Goal: Task Accomplishment & Management: Manage account settings

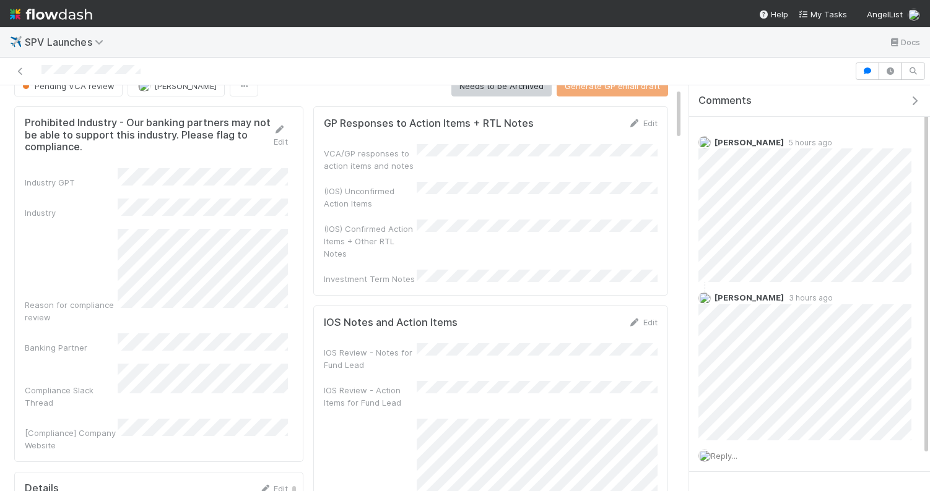
scroll to position [19, 0]
click at [652, 129] on div "Edit" at bounding box center [642, 124] width 29 height 12
click at [640, 126] on icon at bounding box center [634, 125] width 12 height 8
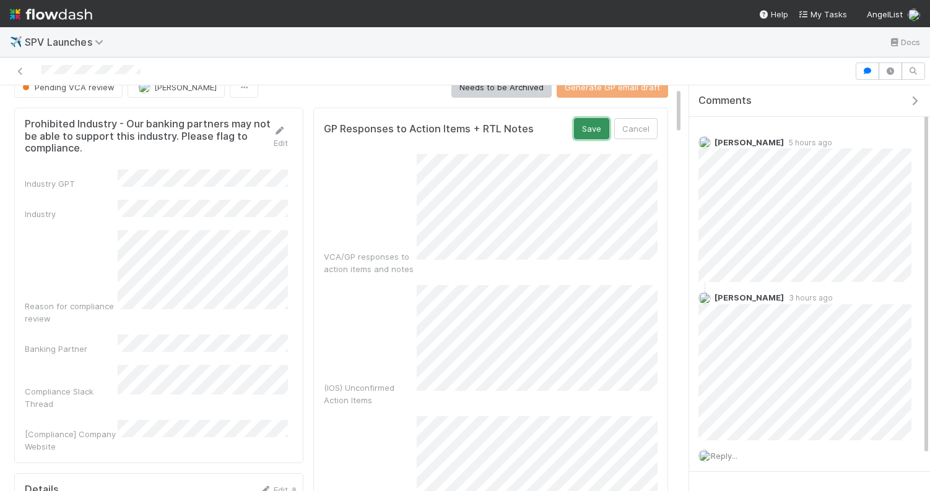
click at [595, 133] on button "Save" at bounding box center [591, 128] width 35 height 21
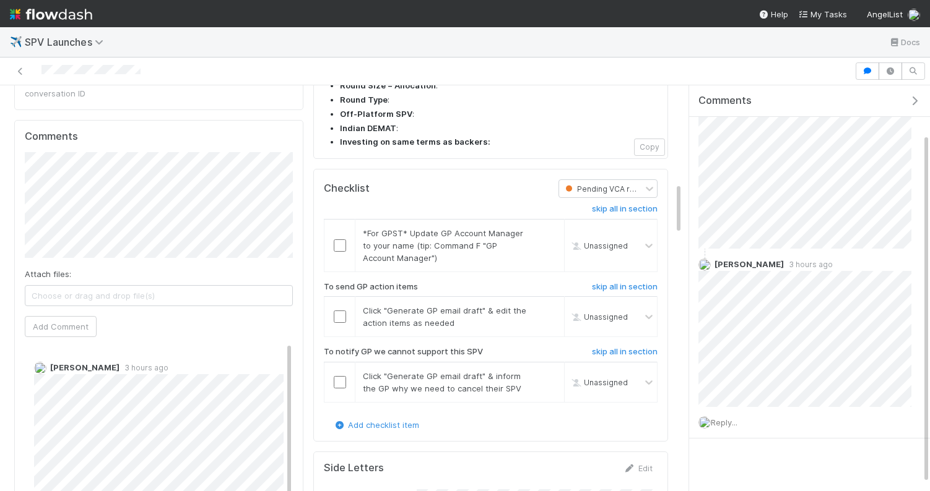
scroll to position [762, 0]
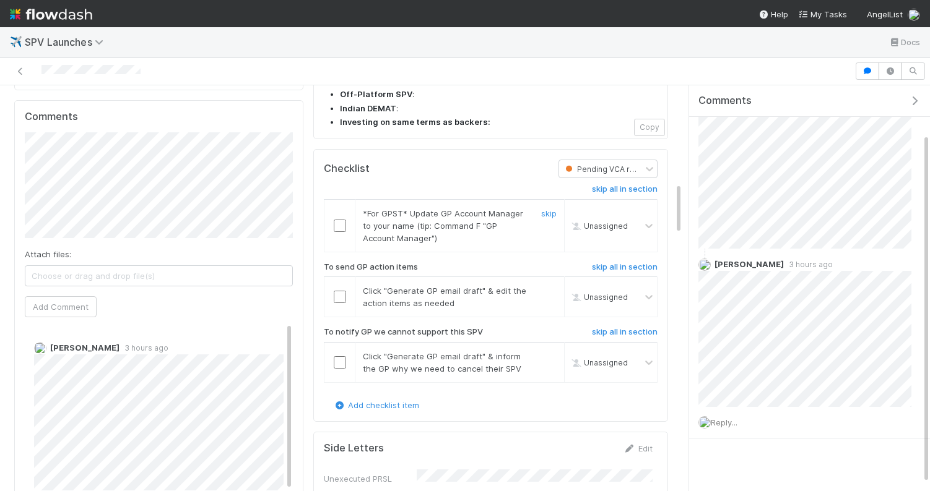
click at [340, 220] on input "checkbox" at bounding box center [340, 226] width 12 height 12
click at [338, 291] on input "checkbox" at bounding box center [340, 297] width 12 height 12
click at [552, 352] on link "skip" at bounding box center [548, 357] width 15 height 10
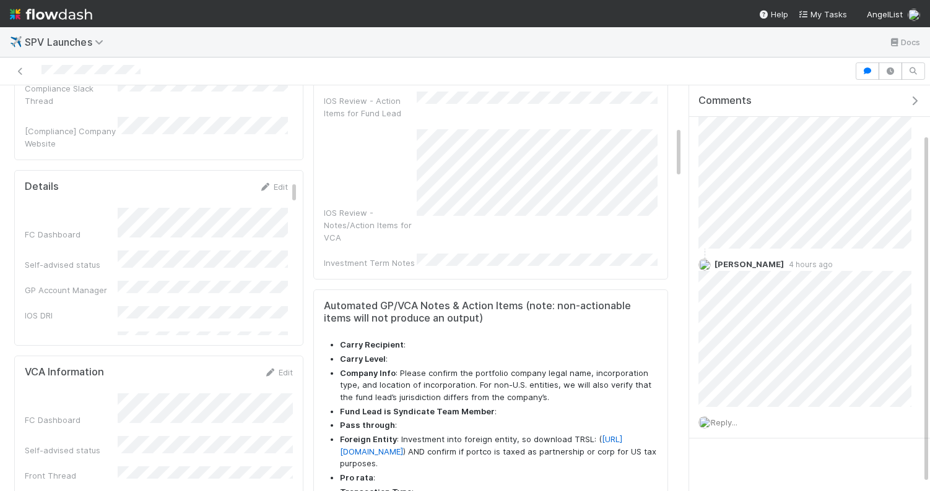
scroll to position [0, 0]
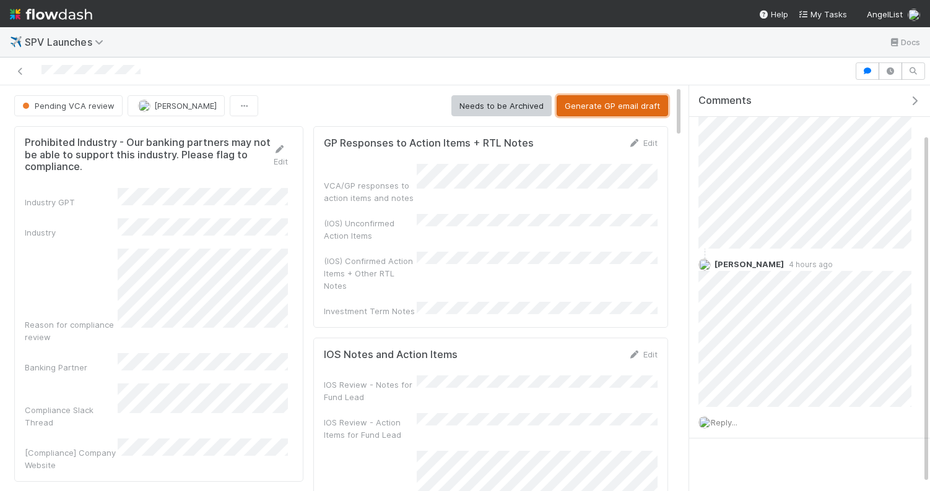
click at [601, 107] on button "Generate GP email draft" at bounding box center [611, 105] width 111 height 21
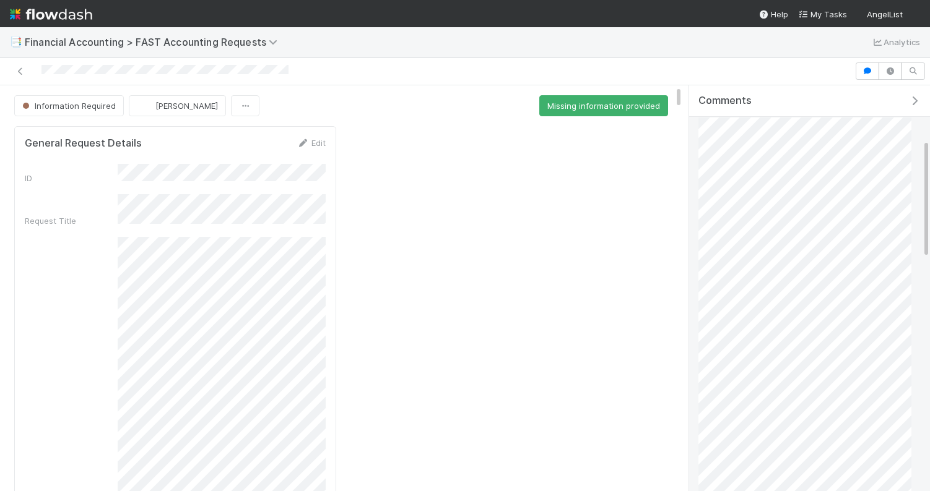
scroll to position [121, 0]
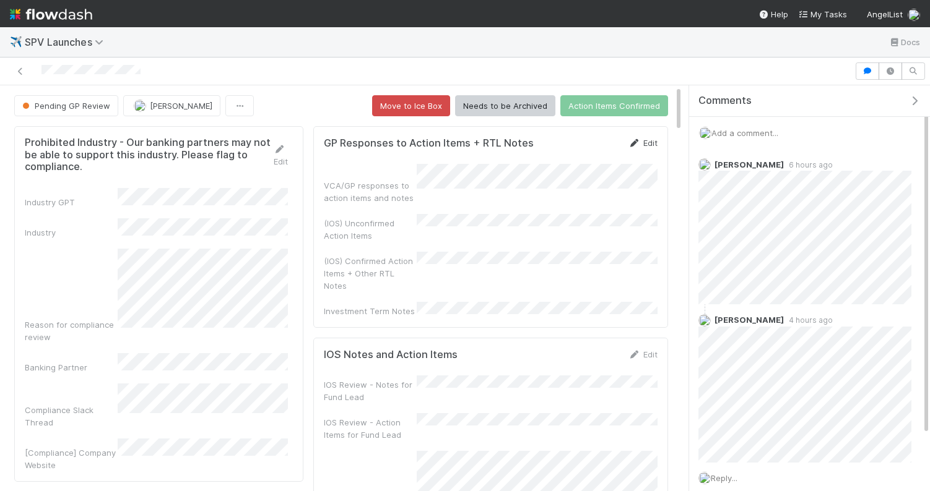
click at [651, 139] on link "Edit" at bounding box center [642, 143] width 29 height 10
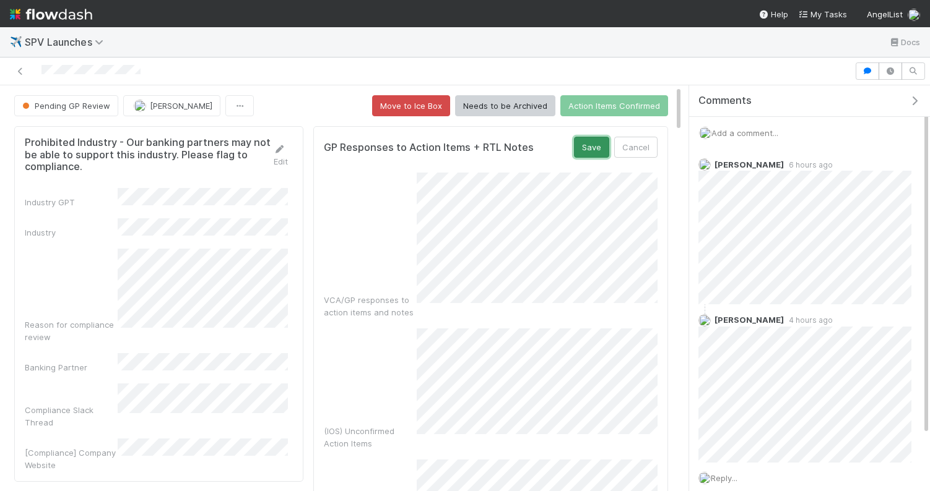
click at [590, 149] on button "Save" at bounding box center [591, 147] width 35 height 21
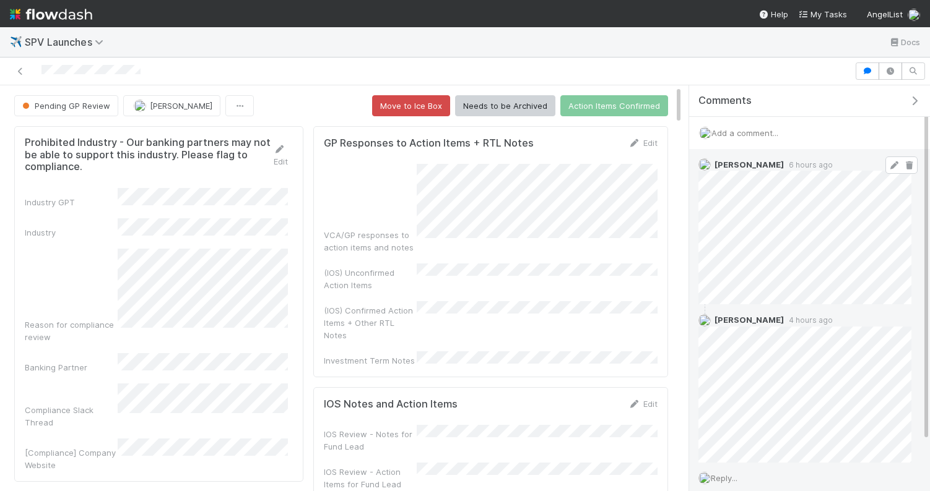
scroll to position [64, 0]
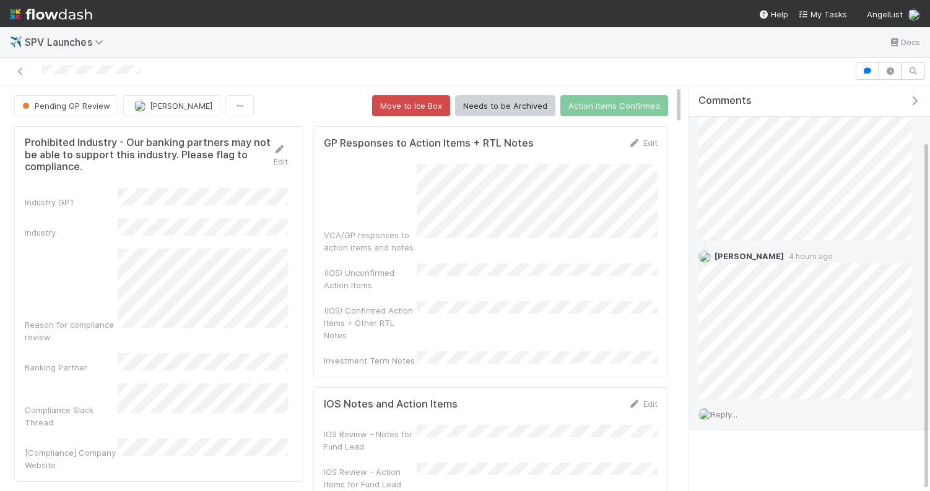
click at [735, 415] on span "Reply..." at bounding box center [723, 415] width 27 height 10
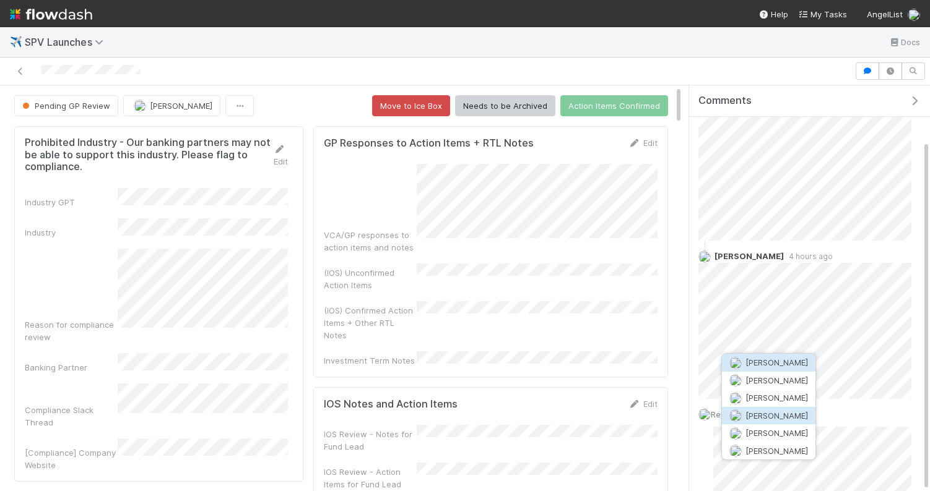
click at [765, 416] on span "Hanin Almoallim" at bounding box center [776, 416] width 63 height 10
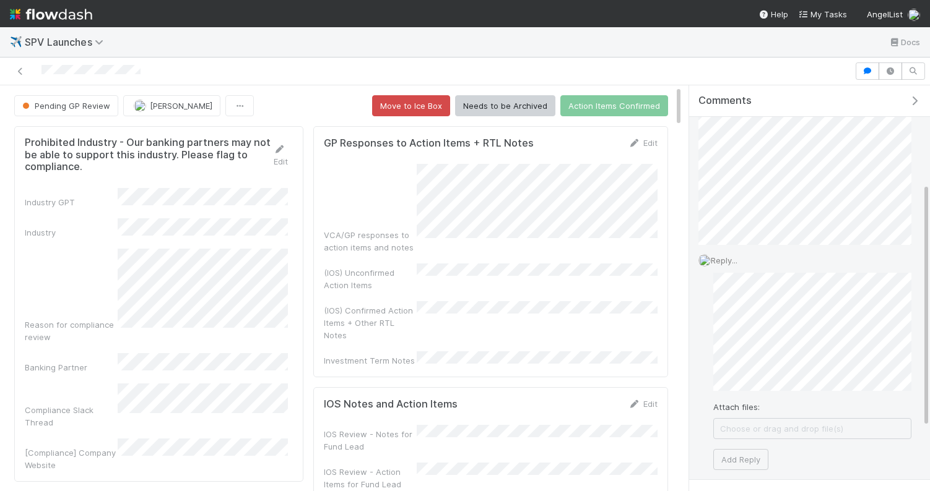
scroll to position [267, 0]
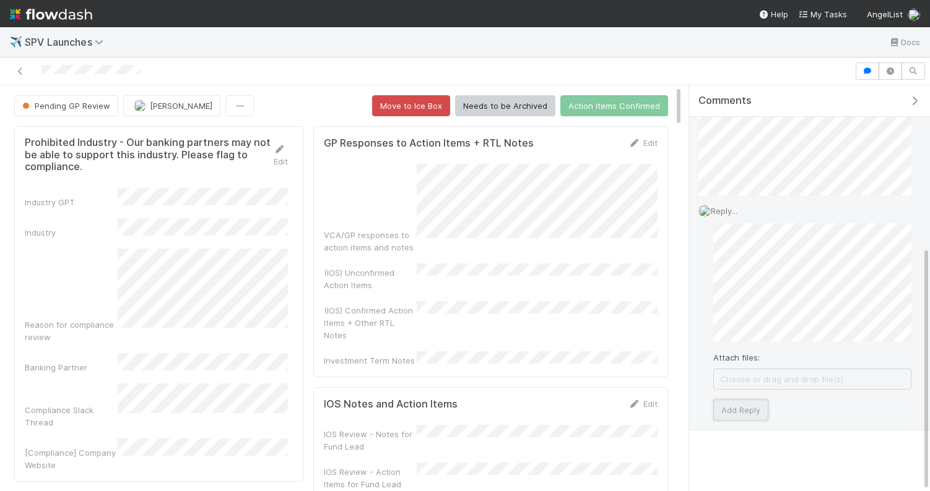
click at [744, 408] on button "Add Reply" at bounding box center [740, 410] width 55 height 21
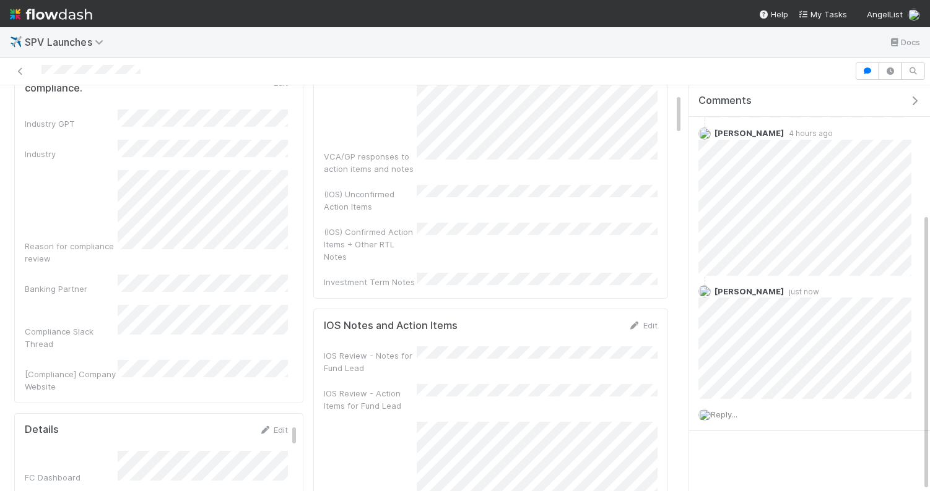
scroll to position [0, 0]
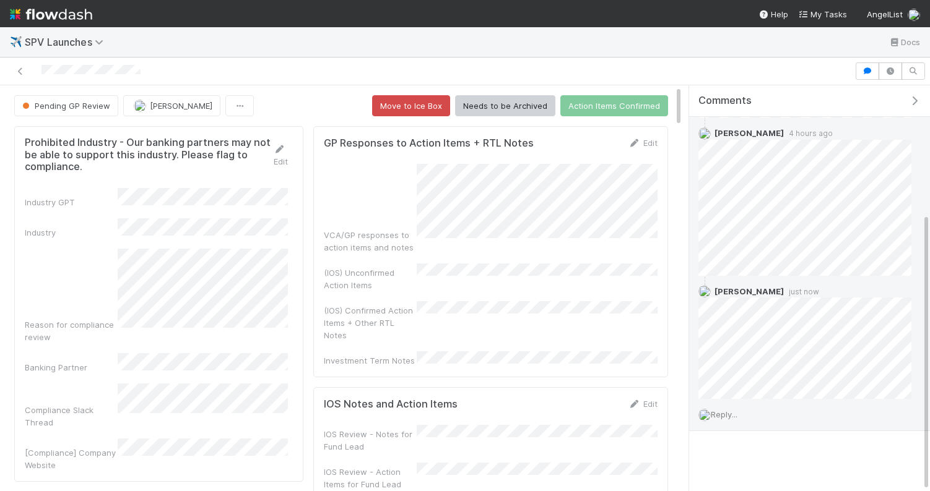
click at [737, 415] on span "Reply..." at bounding box center [723, 415] width 27 height 10
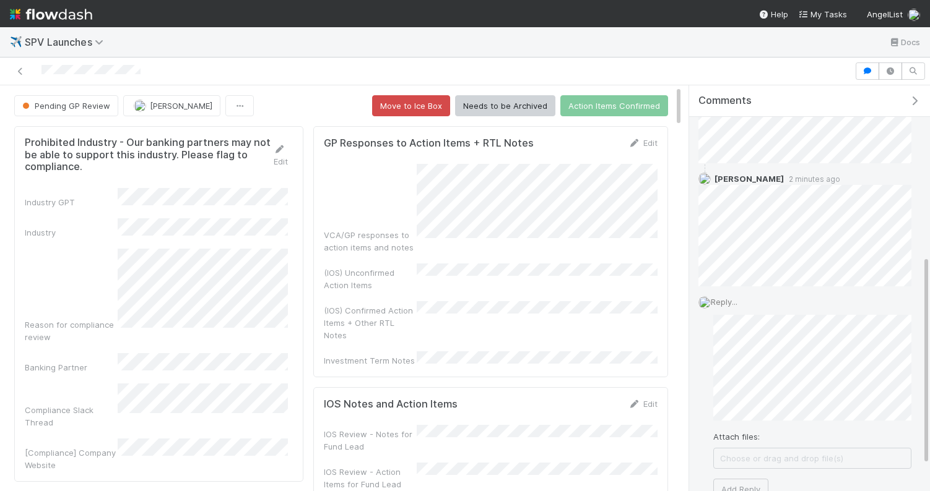
scroll to position [370, 0]
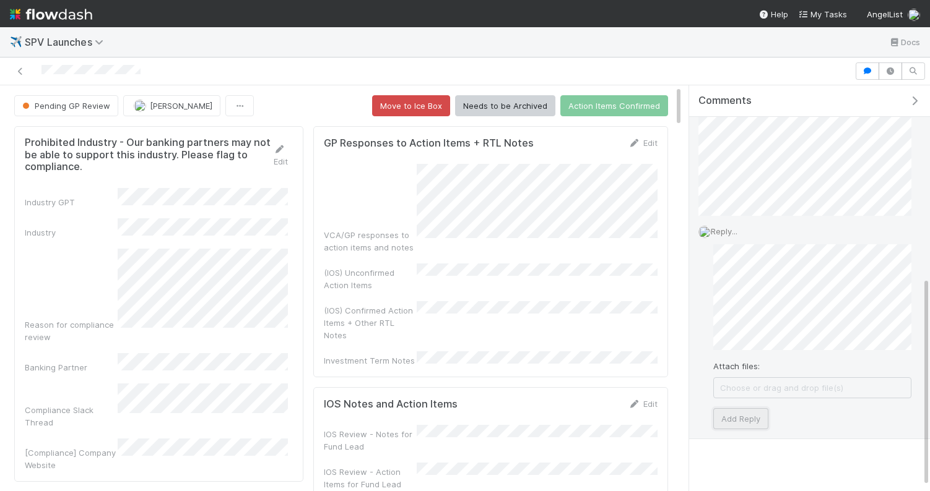
click at [744, 418] on button "Add Reply" at bounding box center [740, 418] width 55 height 21
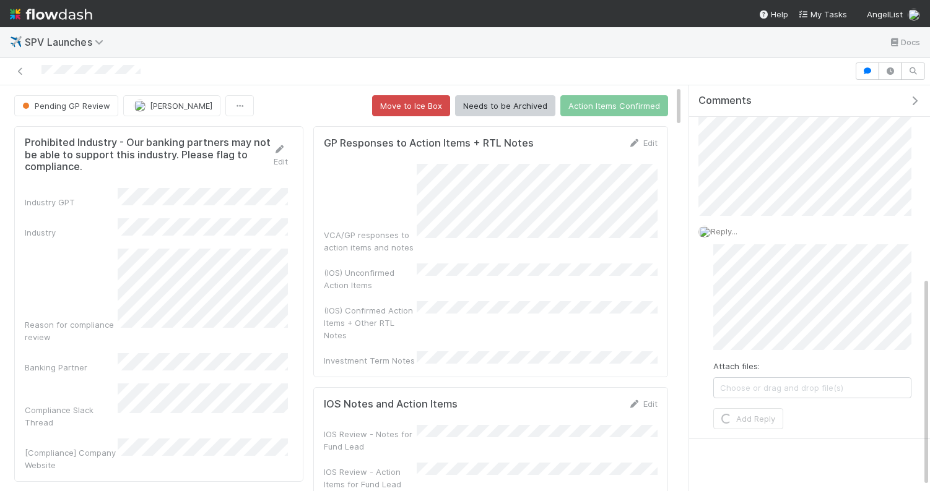
scroll to position [187, 0]
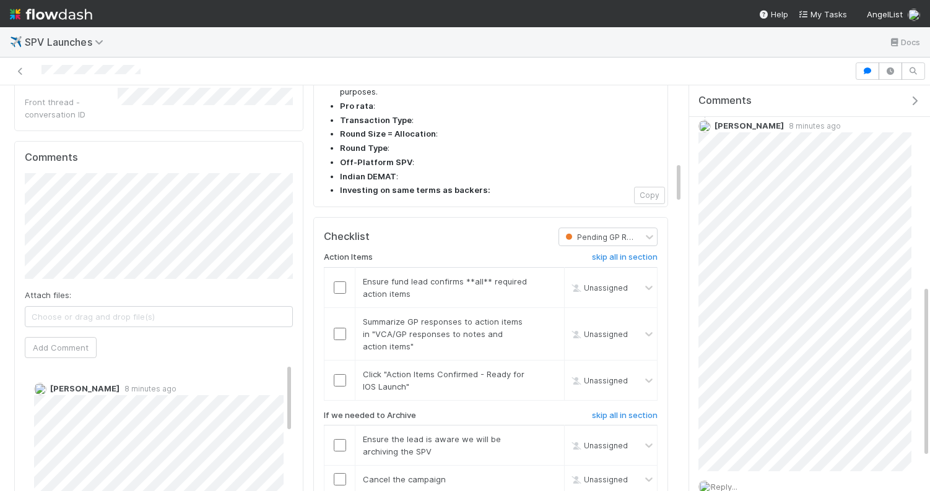
scroll to position [478, 0]
click at [648, 411] on h6 "skip all in section" at bounding box center [625, 416] width 66 height 10
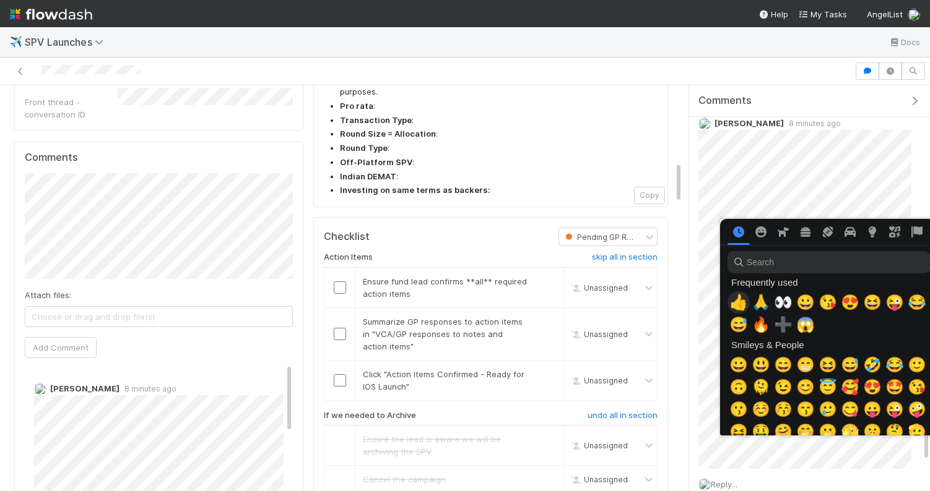
click at [740, 303] on span "👍" at bounding box center [738, 302] width 19 height 17
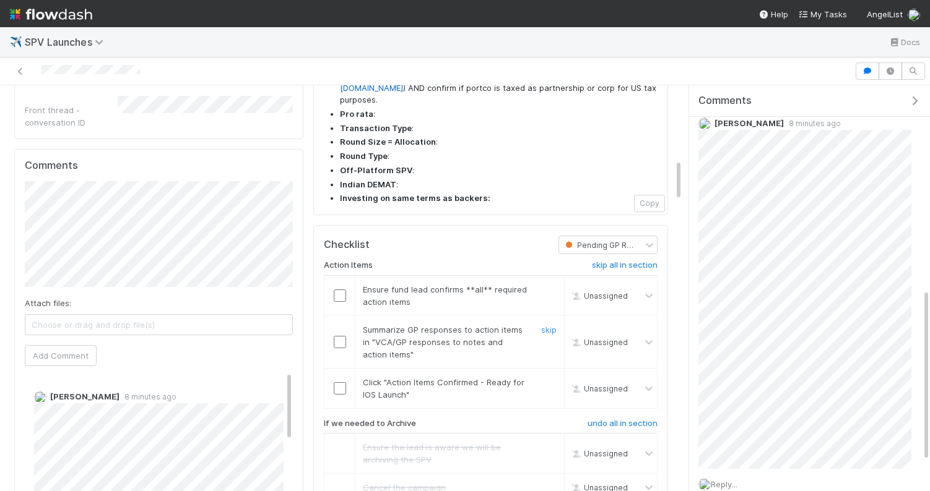
scroll to position [521, 0]
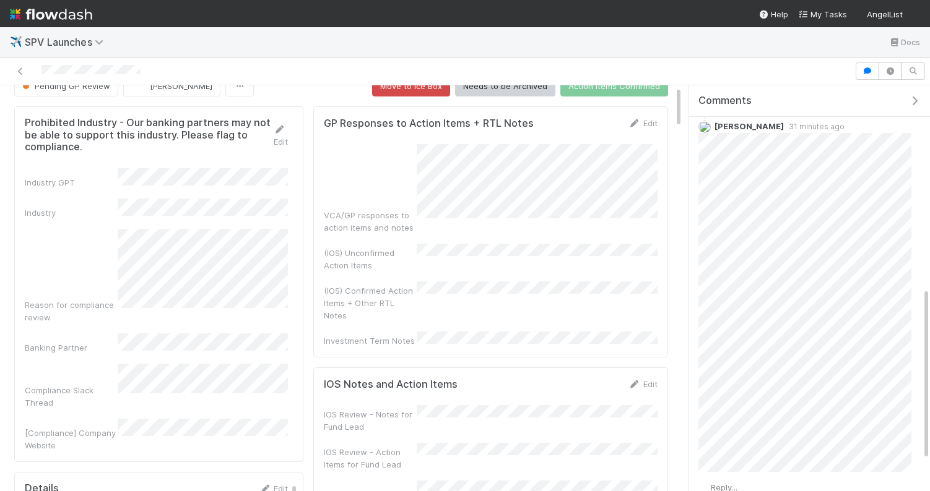
scroll to position [1, 0]
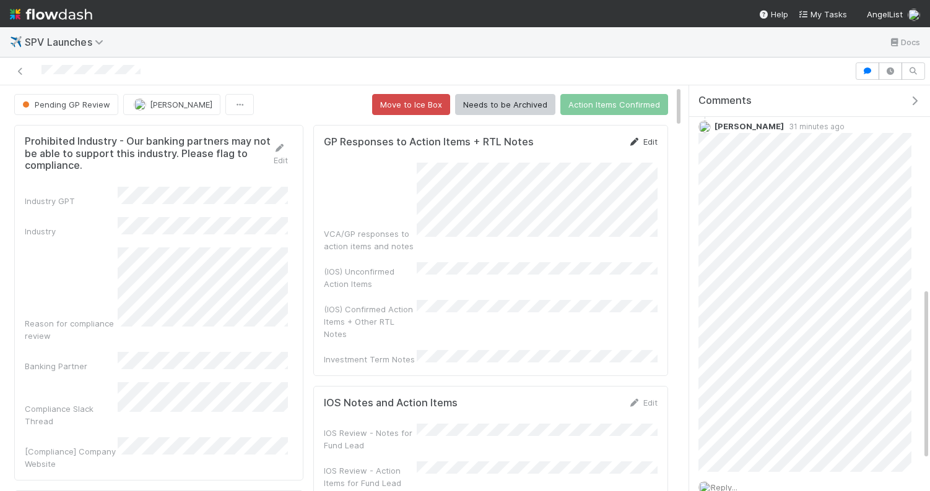
click at [653, 145] on link "Edit" at bounding box center [642, 142] width 29 height 10
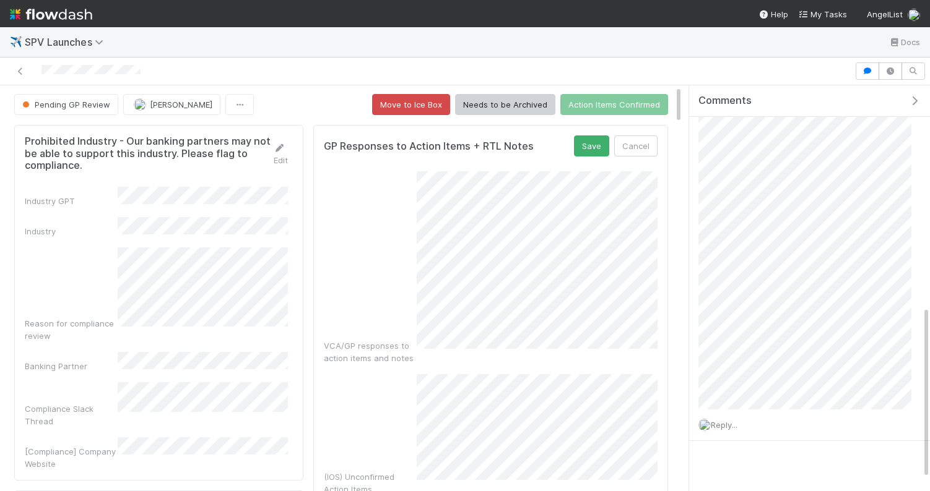
scroll to position [548, 0]
click at [595, 156] on button "Save" at bounding box center [591, 146] width 35 height 21
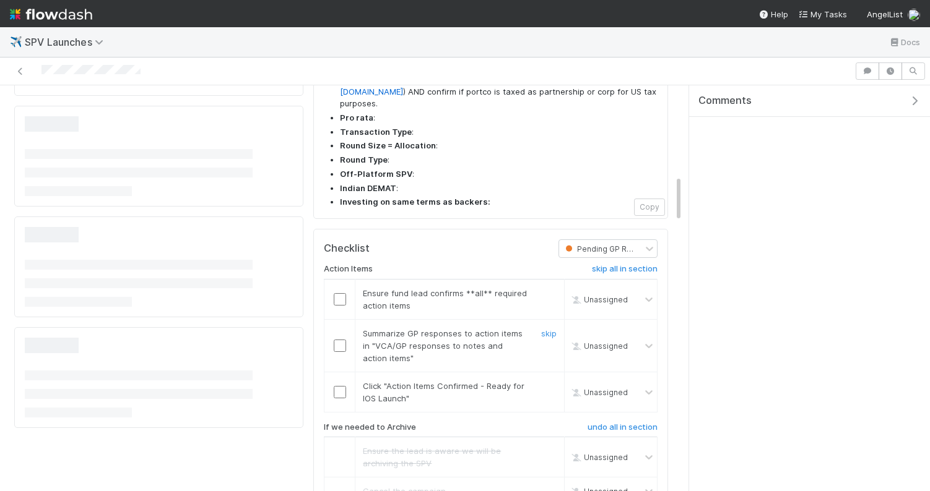
scroll to position [788, 0]
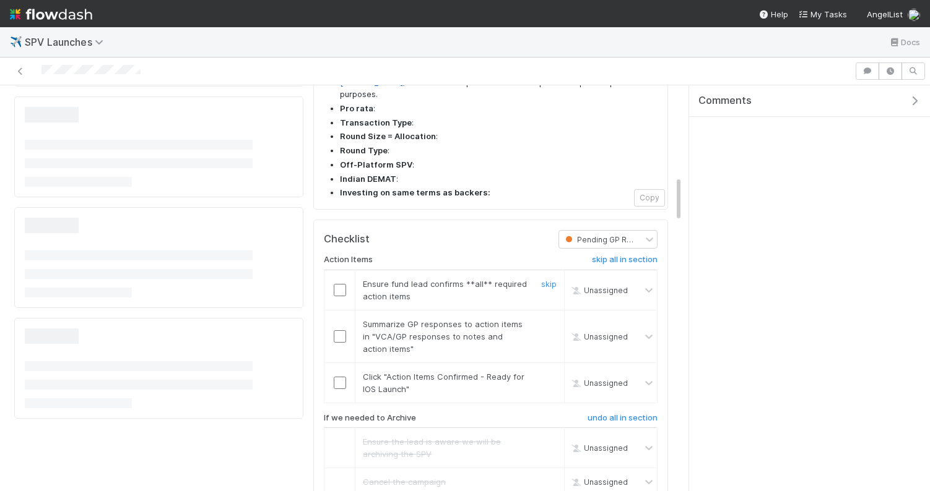
click at [338, 284] on input "checkbox" at bounding box center [340, 290] width 12 height 12
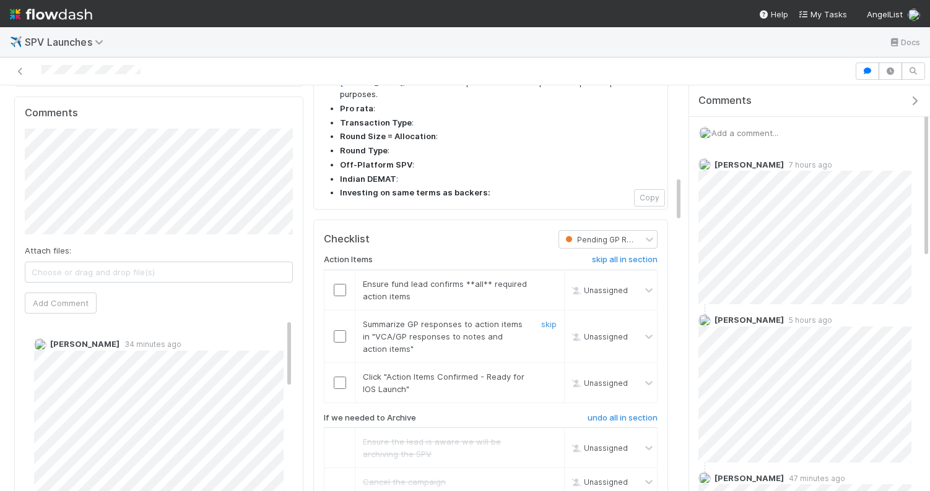
click at [337, 330] on input "checkbox" at bounding box center [340, 336] width 12 height 12
click at [342, 377] on input "checkbox" at bounding box center [340, 383] width 12 height 12
checkbox input "true"
click at [335, 284] on input "checkbox" at bounding box center [340, 290] width 12 height 12
click at [341, 284] on input "checkbox" at bounding box center [340, 290] width 12 height 12
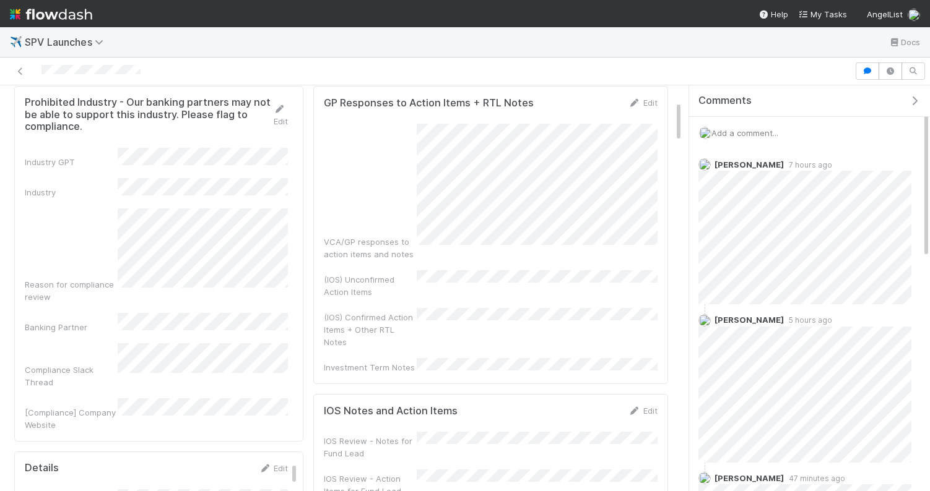
scroll to position [0, 0]
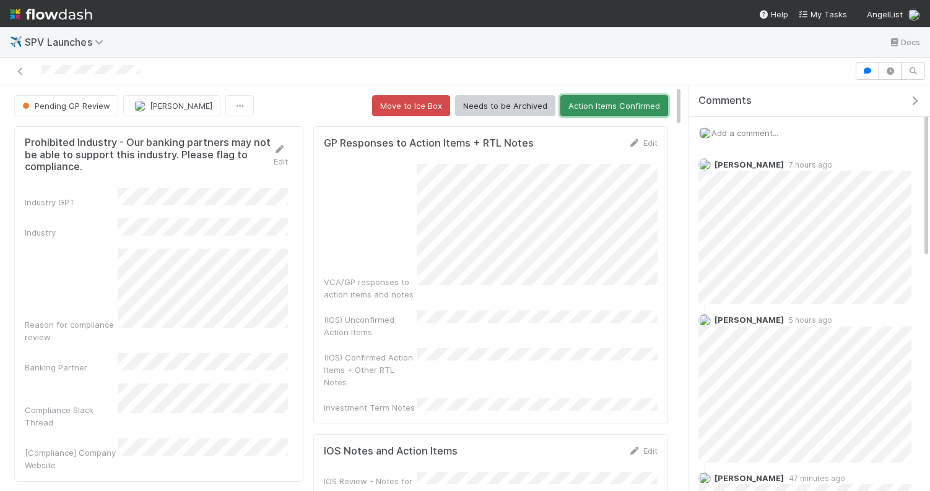
click at [617, 105] on button "Action Items Confirmed" at bounding box center [614, 105] width 108 height 21
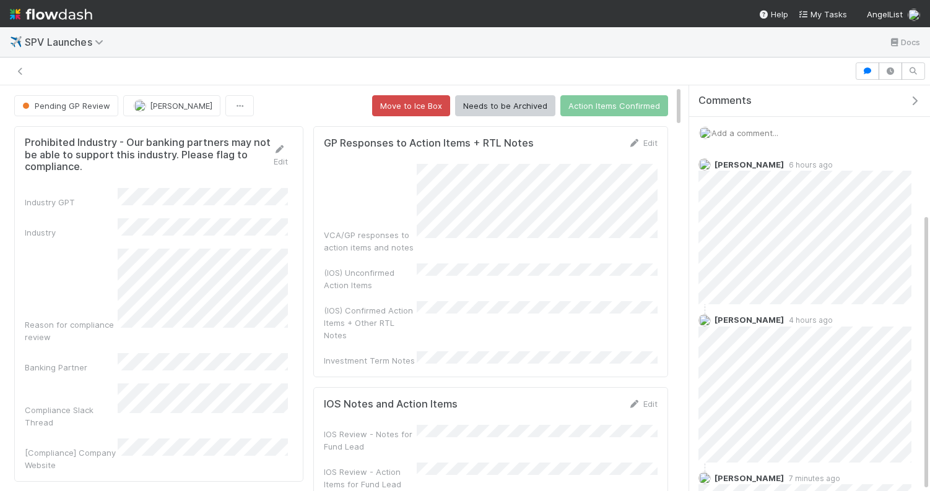
scroll to position [187, 0]
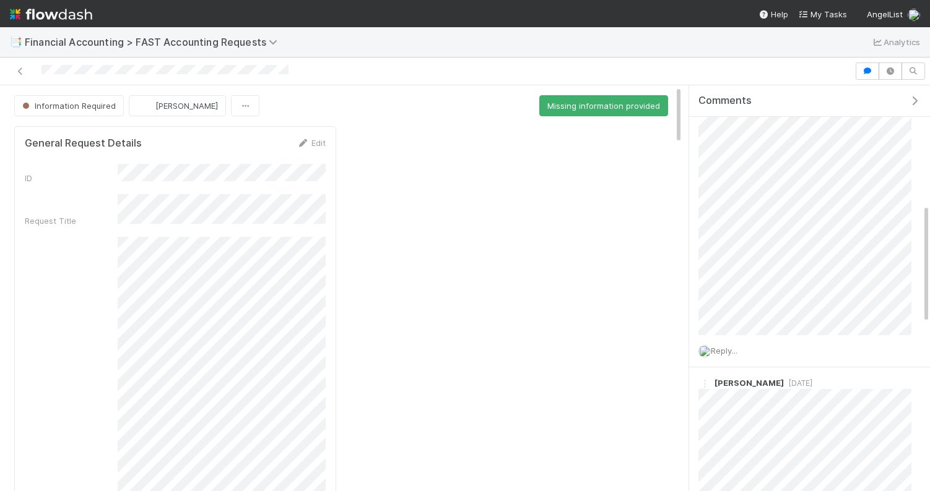
scroll to position [405, 0]
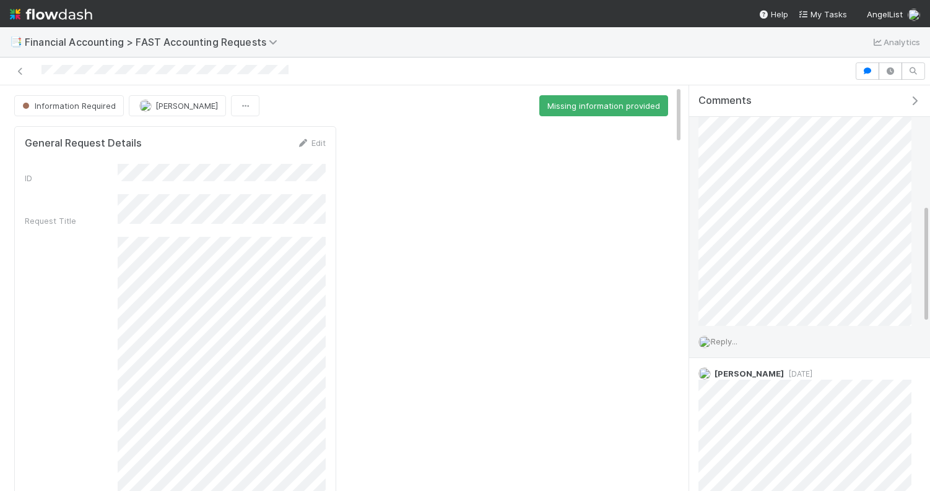
click at [730, 339] on span "Reply..." at bounding box center [723, 342] width 27 height 10
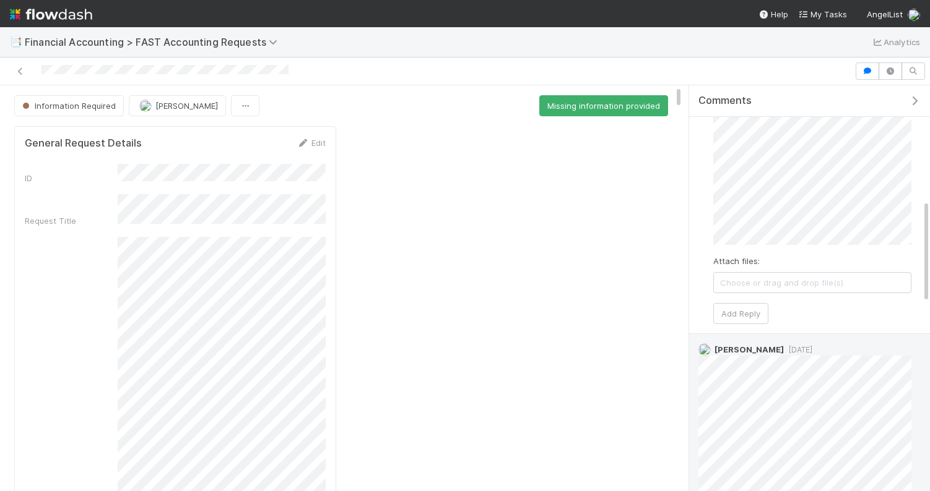
scroll to position [707, 0]
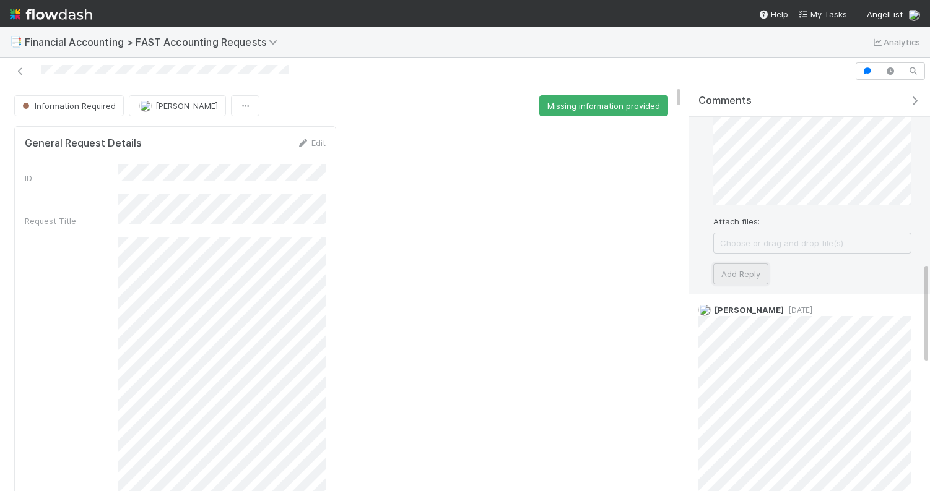
click at [731, 274] on button "Add Reply" at bounding box center [740, 274] width 55 height 21
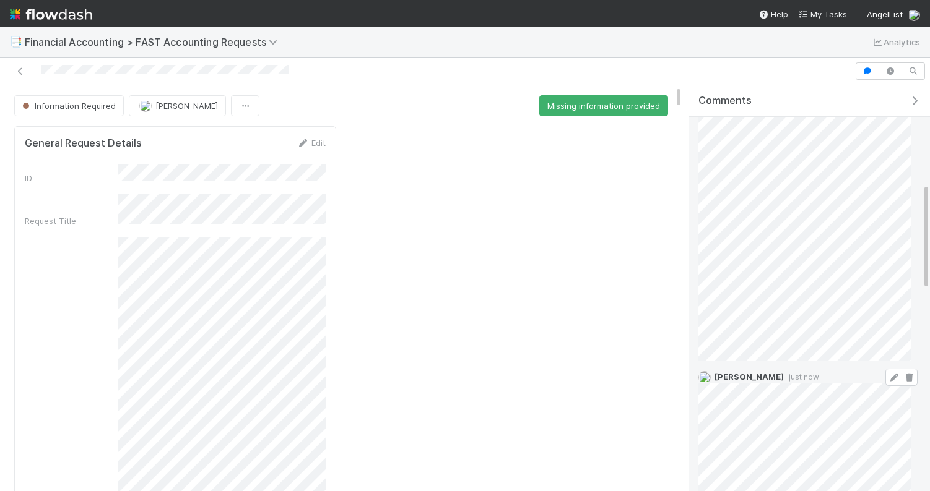
scroll to position [368, 0]
